Goal: Transaction & Acquisition: Purchase product/service

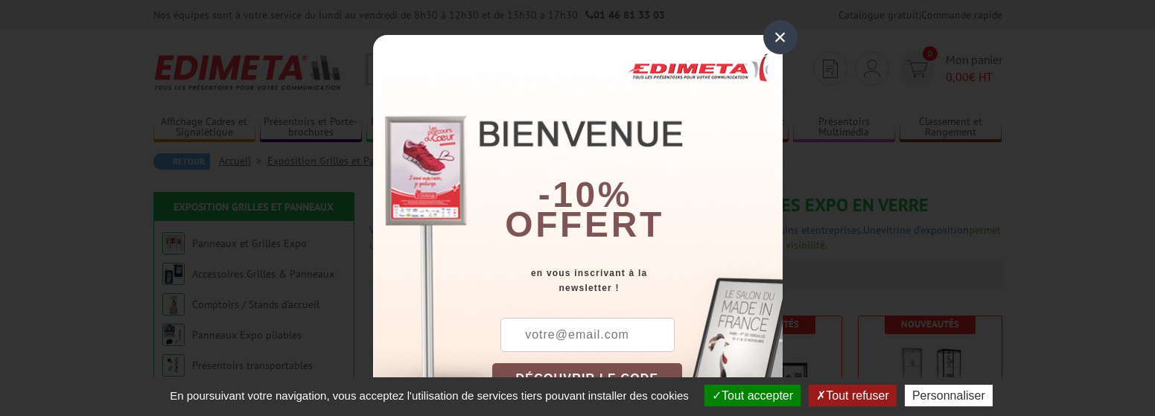
click at [772, 32] on div "×" at bounding box center [781, 37] width 34 height 34
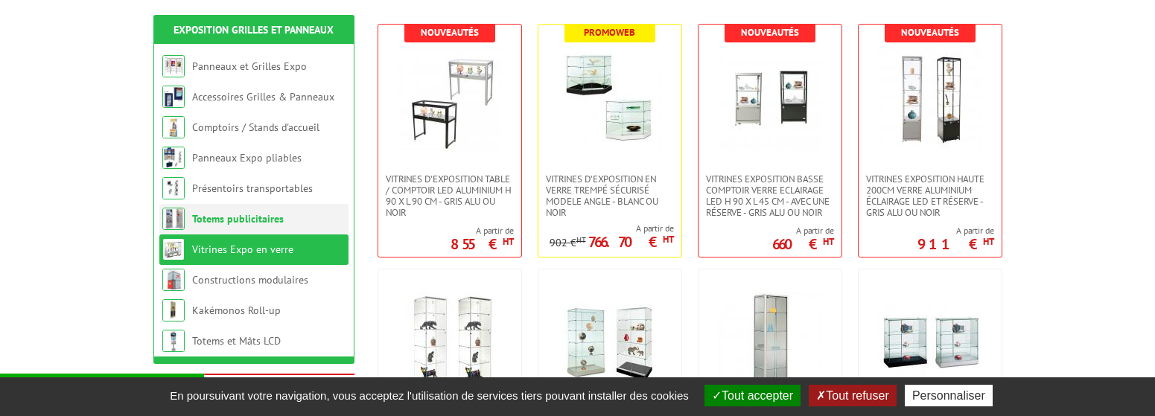
scroll to position [298, 0]
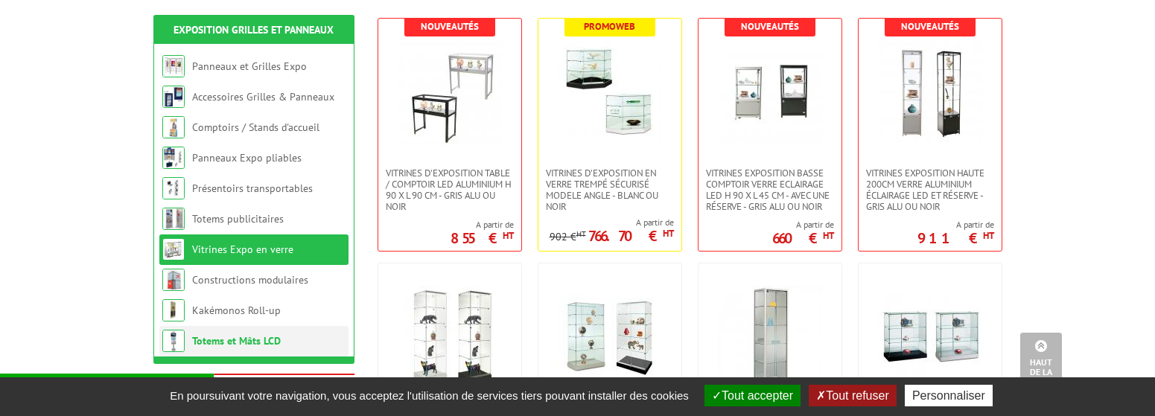
click at [245, 334] on li "Totems et Mâts LCD" at bounding box center [253, 341] width 189 height 31
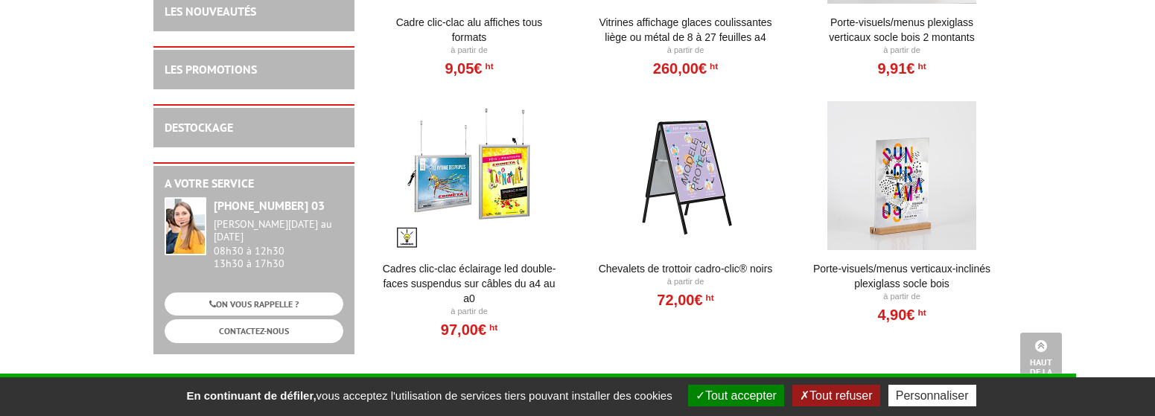
scroll to position [1490, 0]
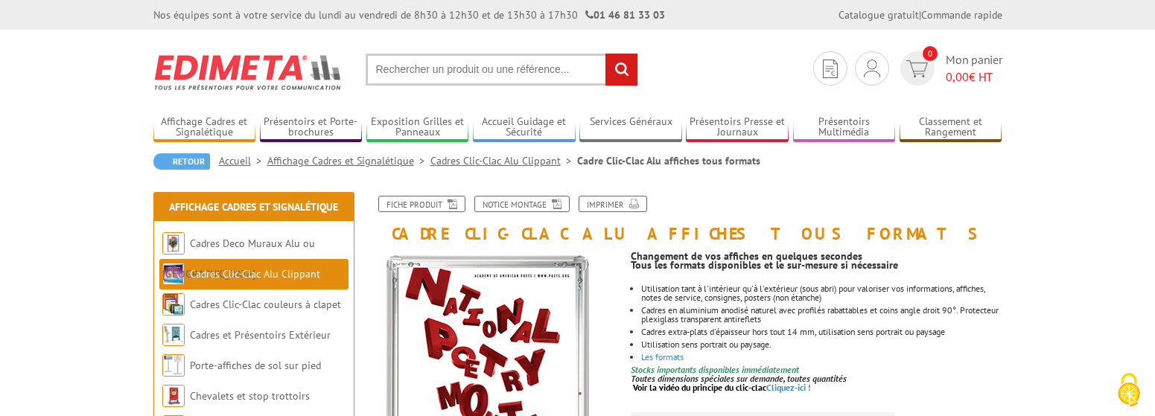
click at [393, 68] on input "text" at bounding box center [502, 70] width 273 height 32
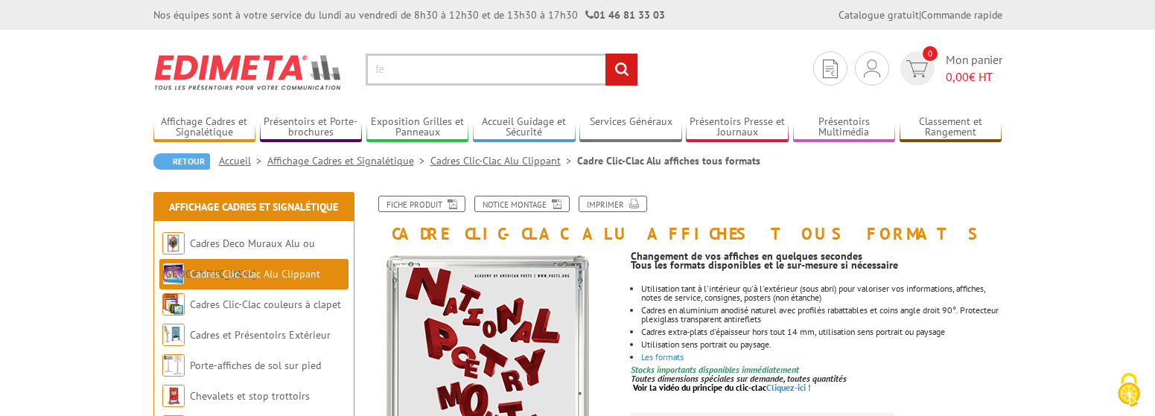
type input "f"
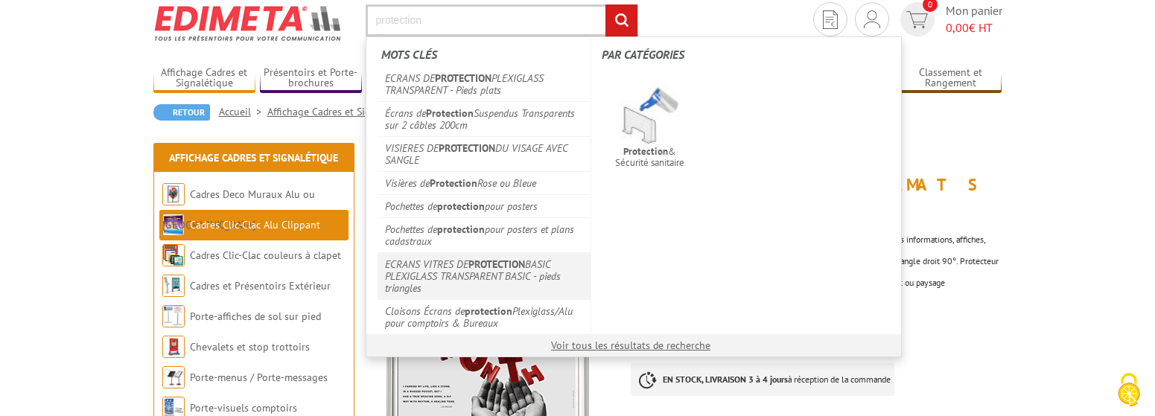
scroll to position [74, 0]
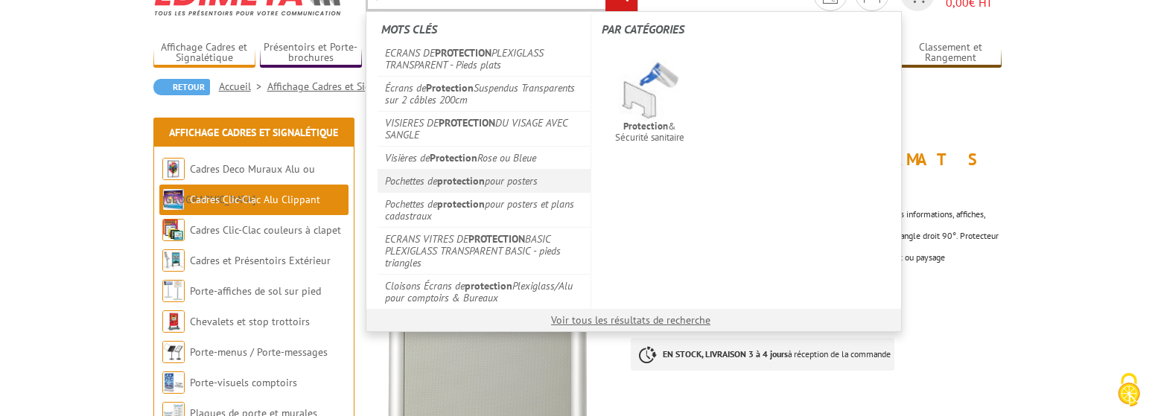
type input "protection"
click at [385, 181] on link "Pochettes de protection pour posters" at bounding box center [485, 180] width 214 height 23
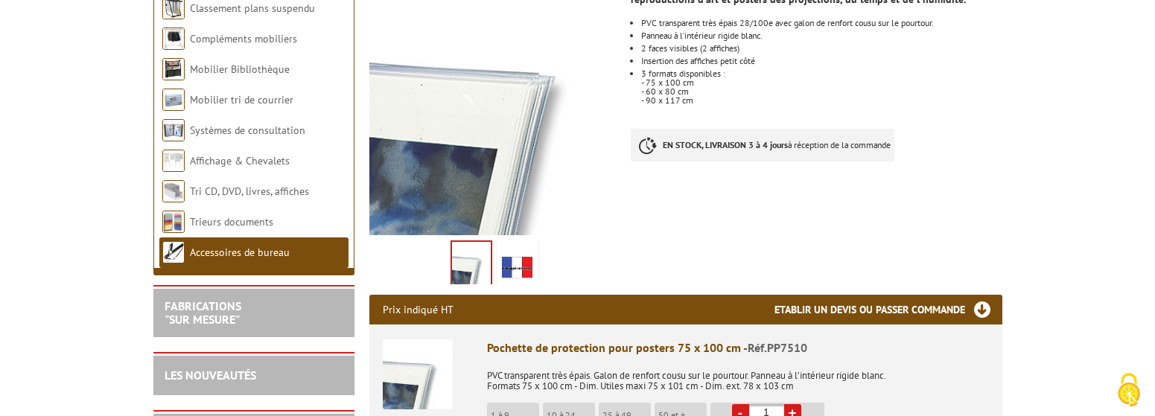
scroll to position [298, 0]
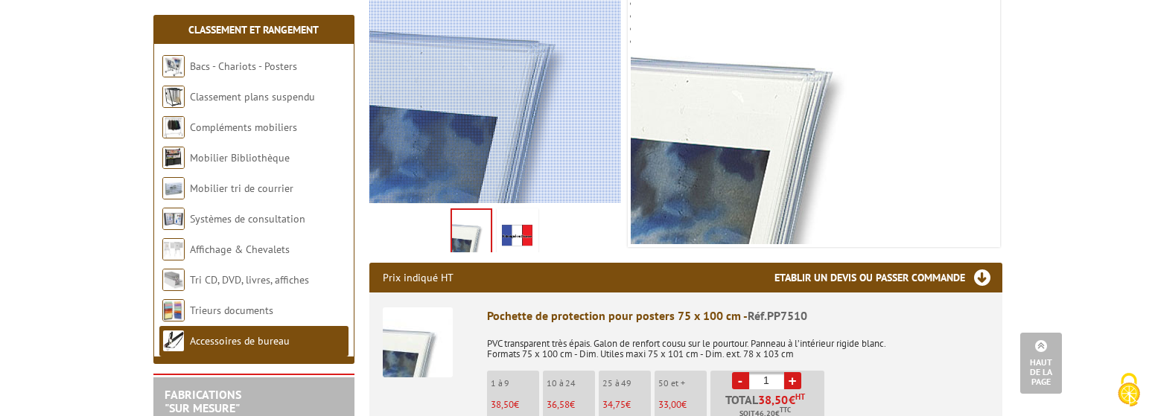
click at [472, 170] on div at bounding box center [538, 69] width 338 height 270
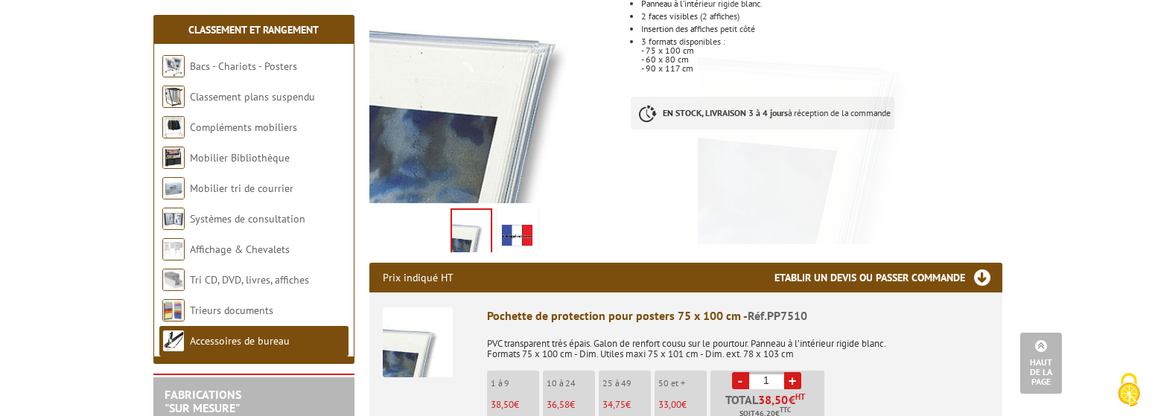
click at [530, 246] on img at bounding box center [518, 235] width 36 height 46
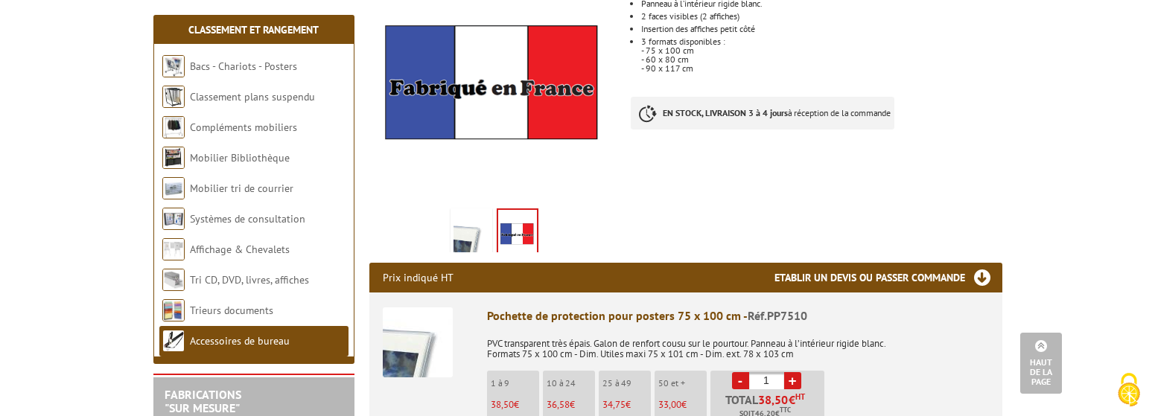
click at [475, 244] on img at bounding box center [472, 235] width 36 height 46
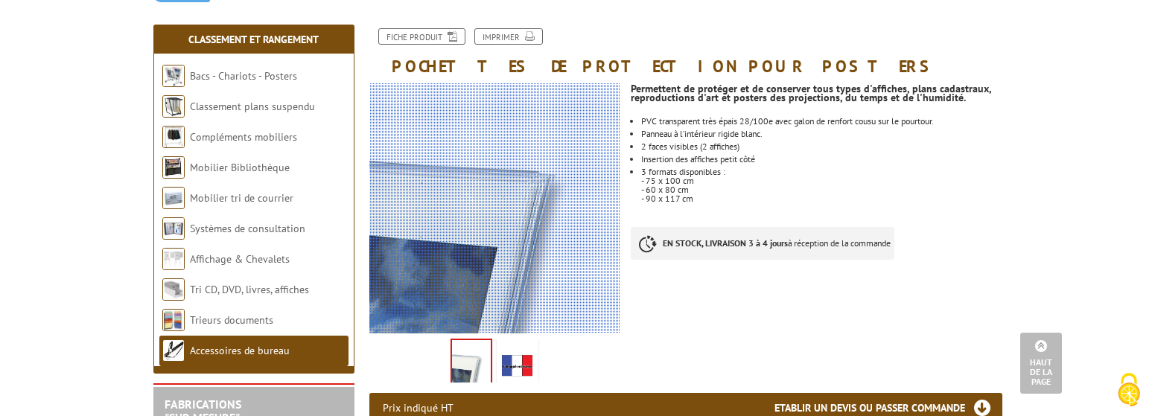
scroll to position [0, 0]
